Goal: Task Accomplishment & Management: Manage account settings

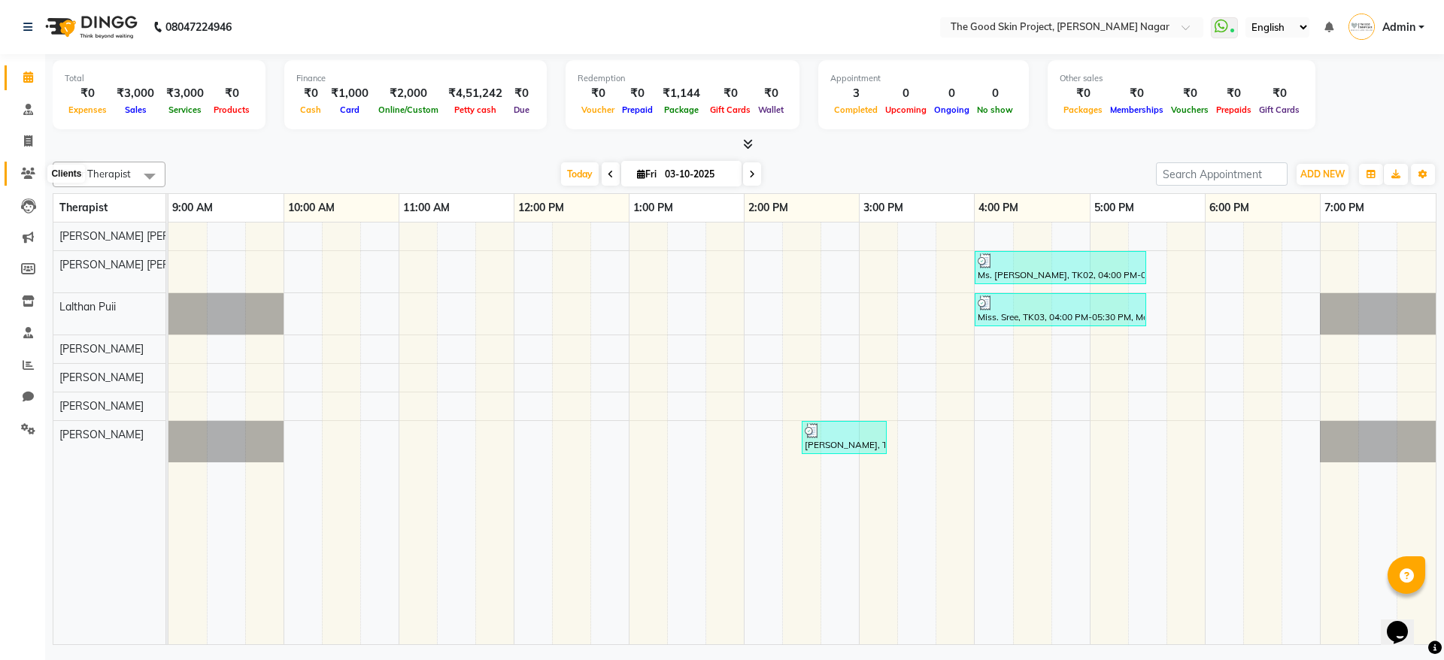
click at [26, 174] on icon at bounding box center [28, 173] width 14 height 11
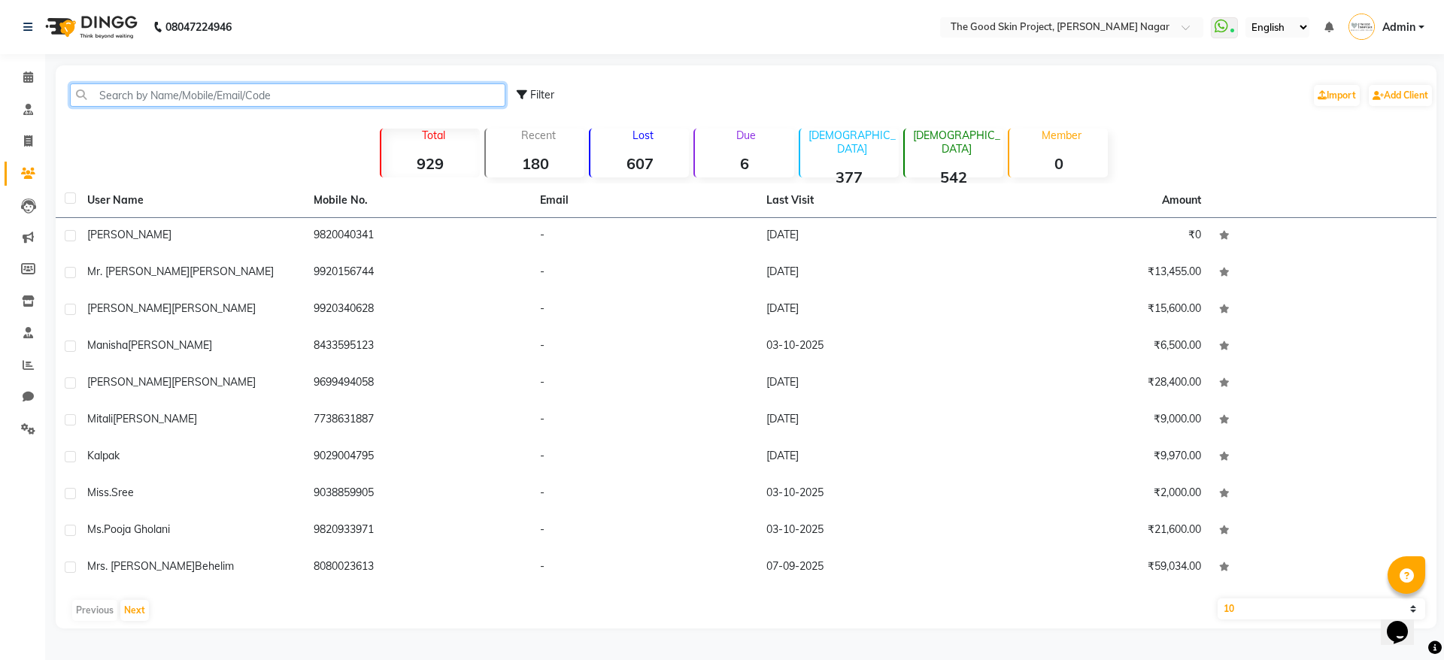
click at [172, 90] on input "text" at bounding box center [287, 94] width 435 height 23
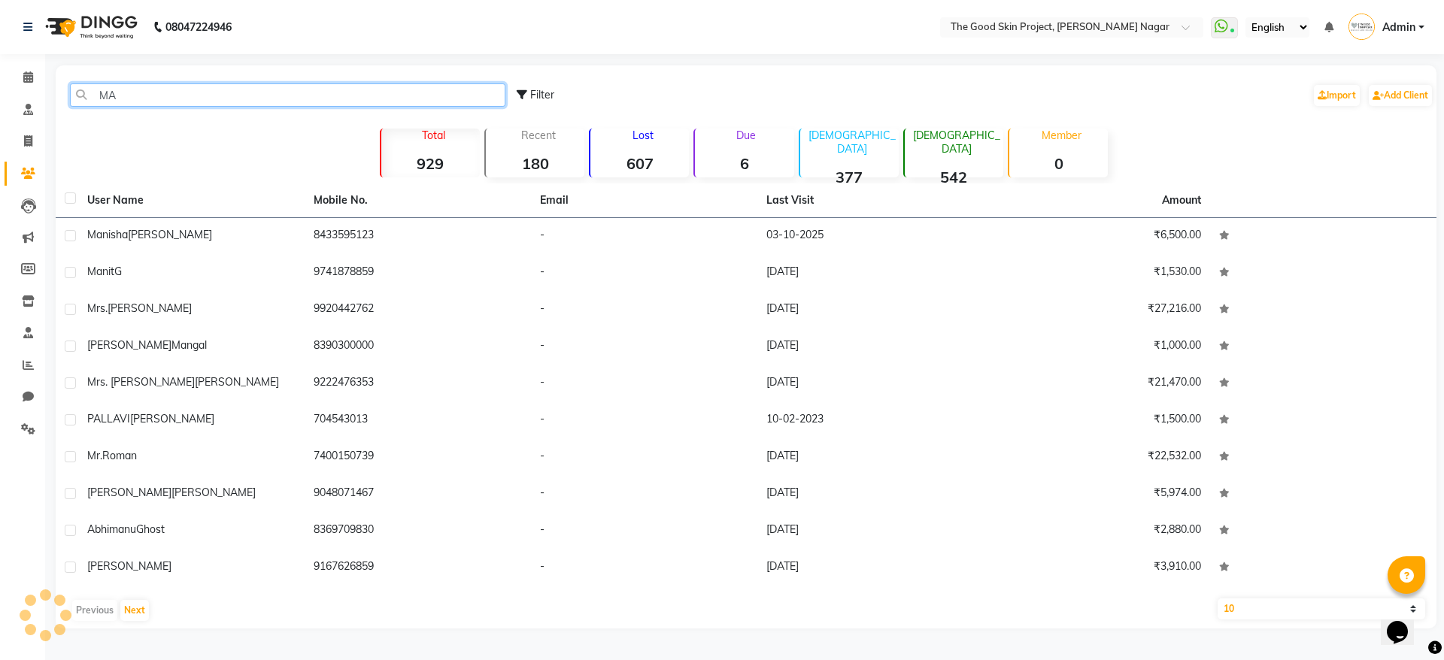
type input "M"
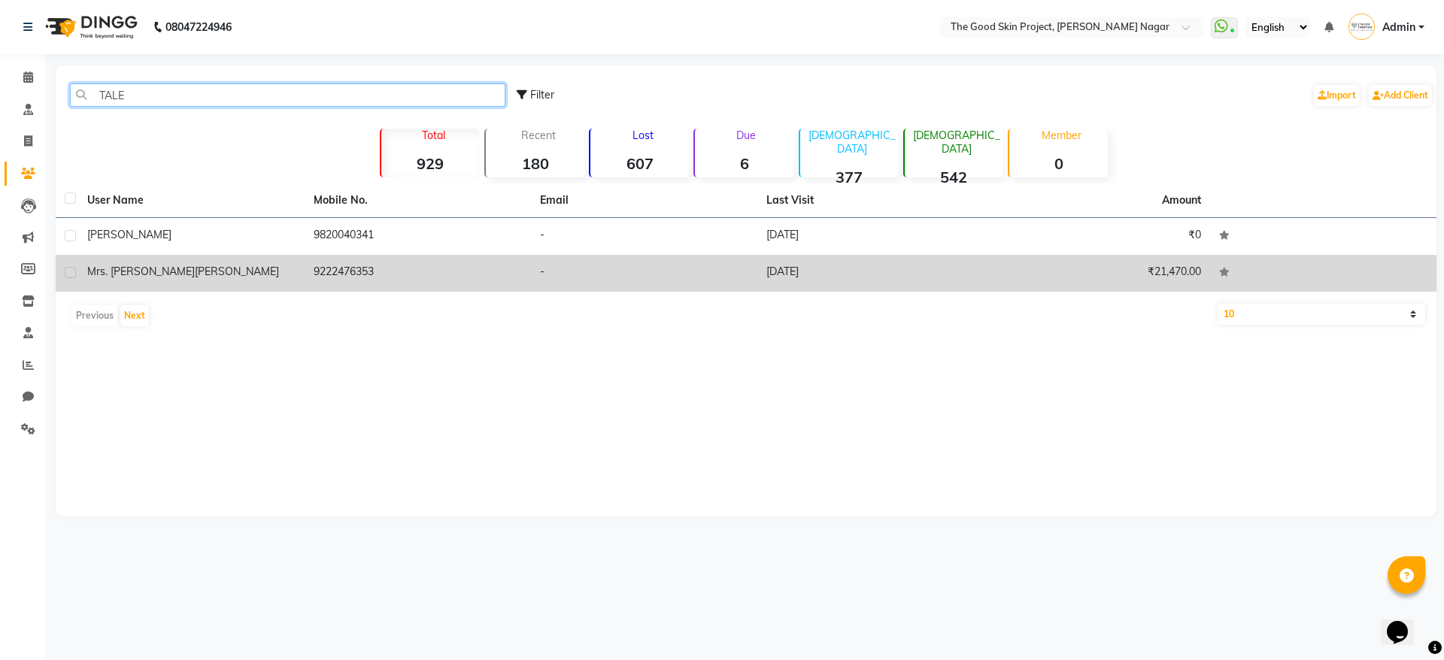
type input "TALE"
click at [196, 271] on div "[PERSON_NAME]" at bounding box center [191, 272] width 208 height 16
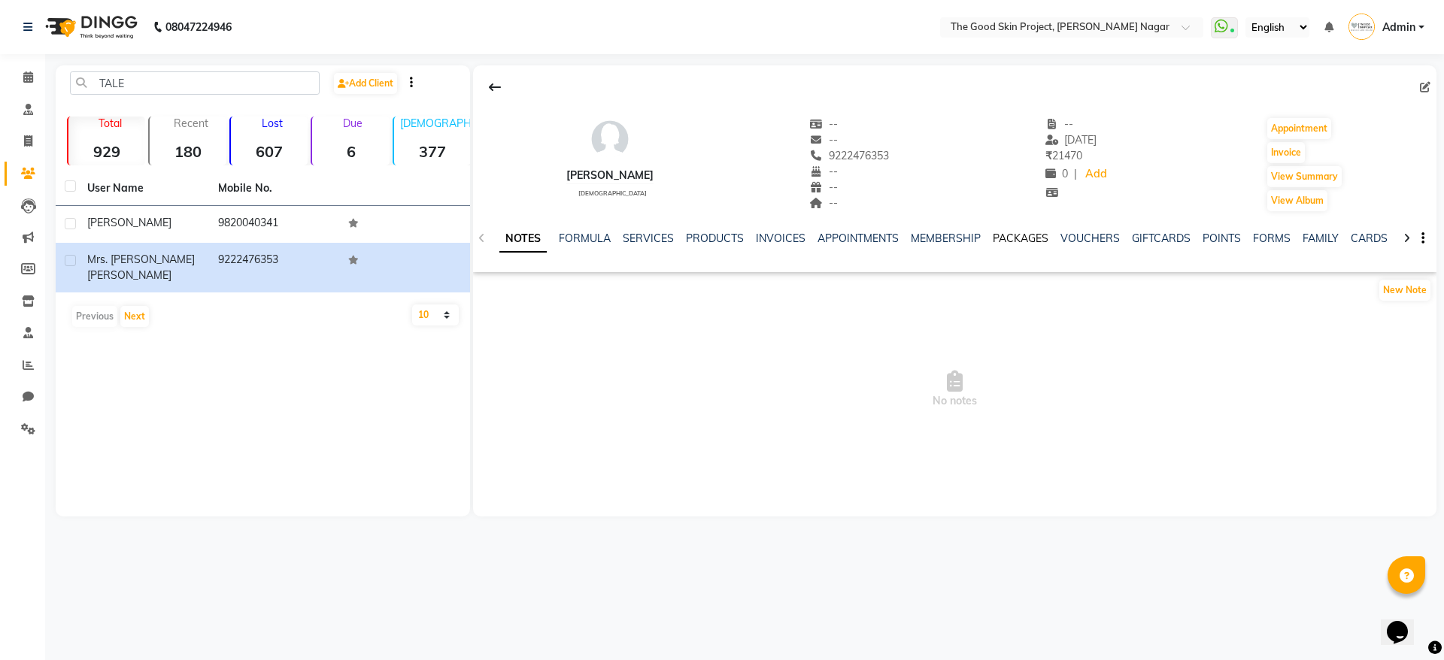
click at [998, 236] on link "PACKAGES" at bounding box center [1021, 239] width 56 height 14
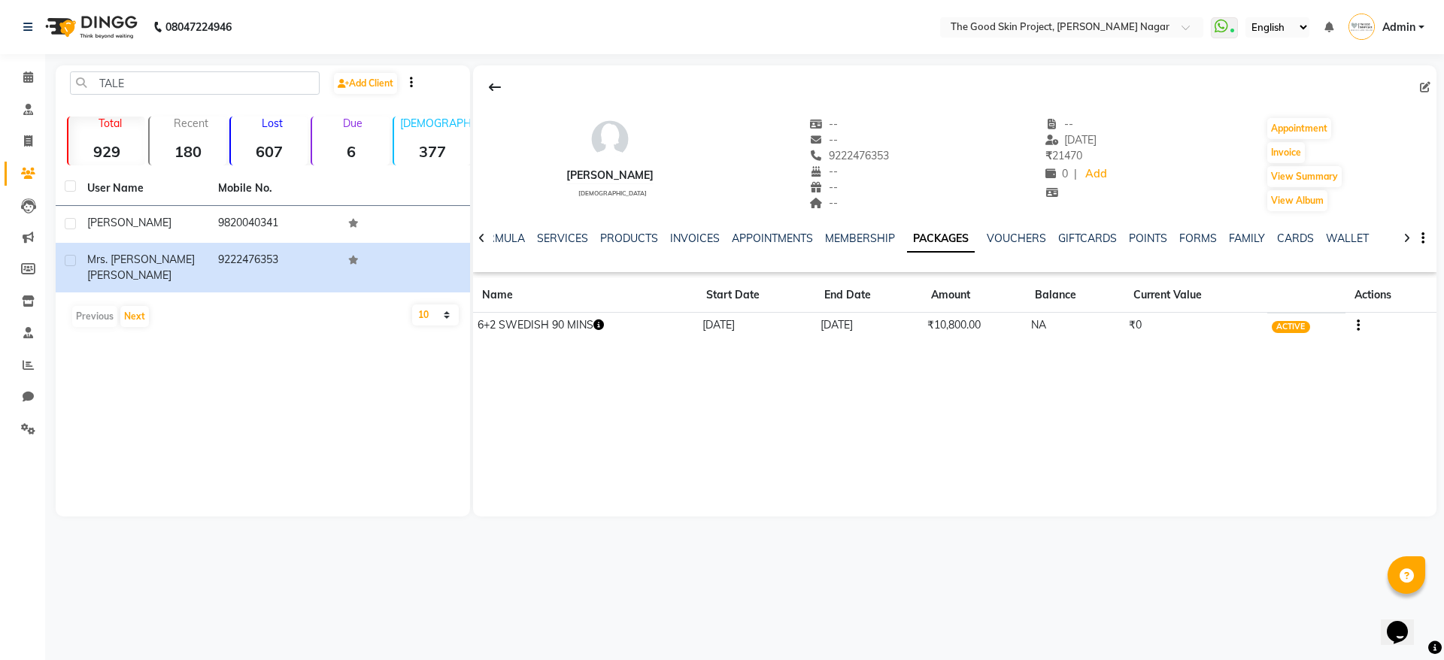
click at [599, 327] on icon "button" at bounding box center [598, 325] width 11 height 11
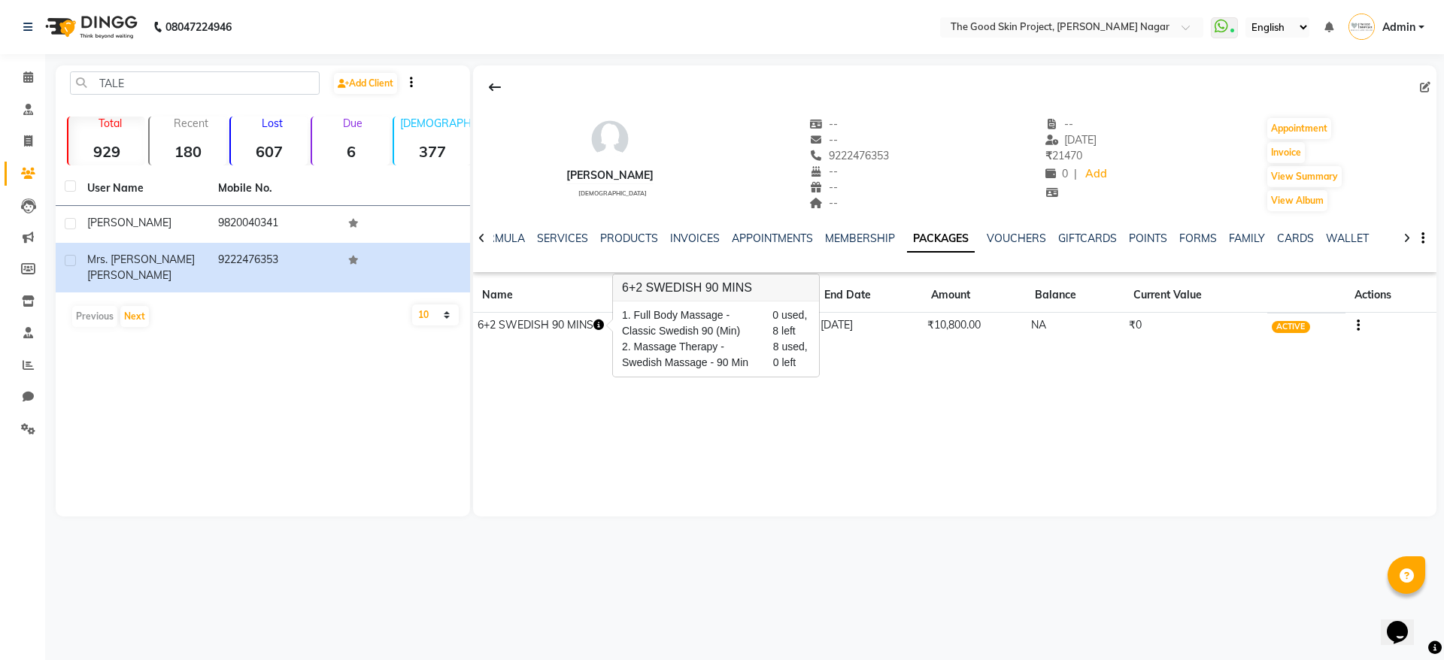
click at [618, 472] on div "[PERSON_NAME] [DEMOGRAPHIC_DATA] -- -- 9222476353 -- -- -- -- [DATE] ₹ 21470 0 …" at bounding box center [954, 290] width 963 height 451
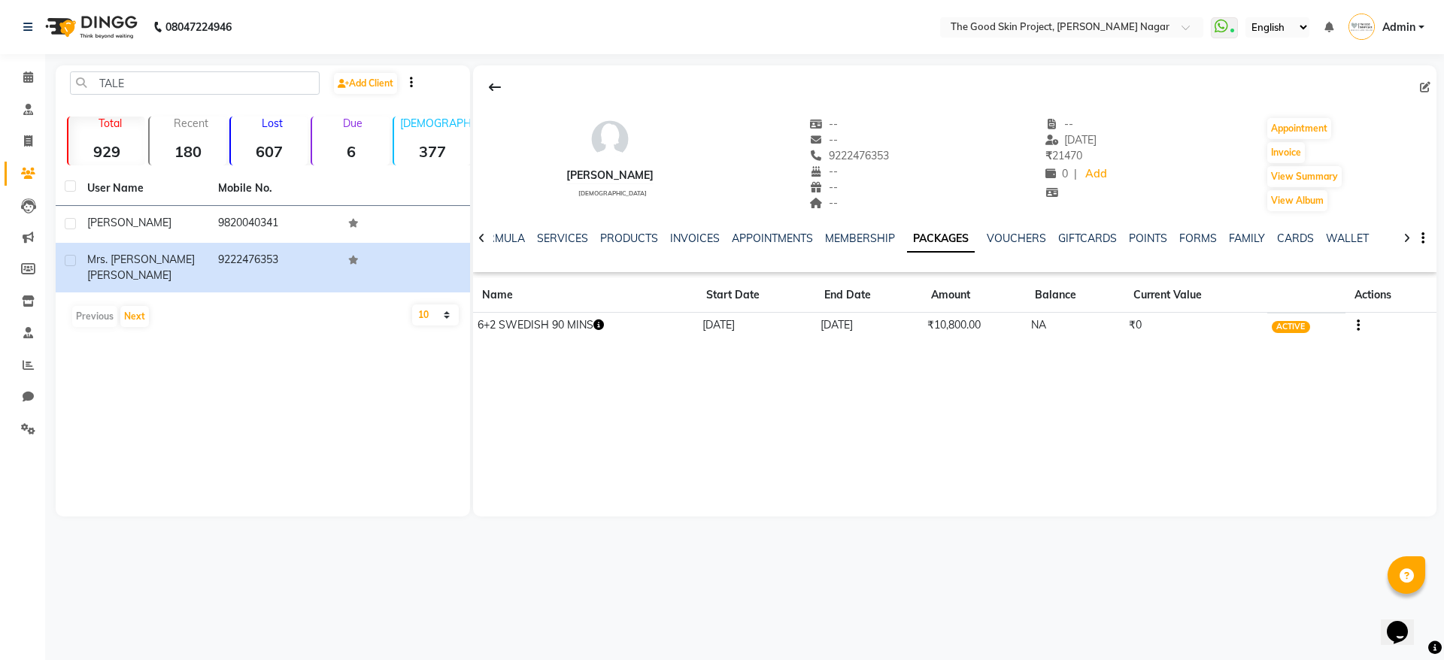
click at [618, 472] on div "[PERSON_NAME] [DEMOGRAPHIC_DATA] -- -- 9222476353 -- -- -- -- [DATE] ₹ 21470 0 …" at bounding box center [954, 290] width 963 height 451
click at [37, 82] on span at bounding box center [28, 77] width 26 height 17
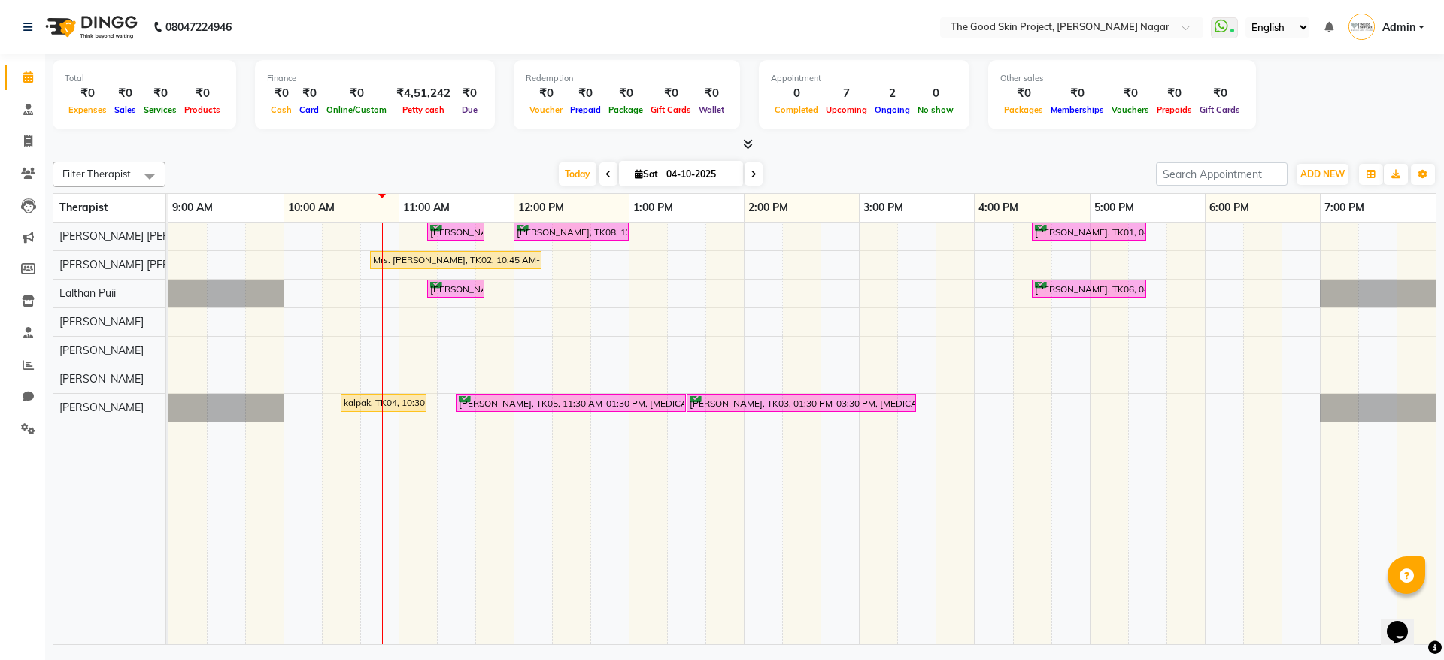
click at [37, 82] on span at bounding box center [28, 77] width 26 height 17
click at [581, 167] on span "Today" at bounding box center [578, 173] width 38 height 23
